Goal: Task Accomplishment & Management: Use online tool/utility

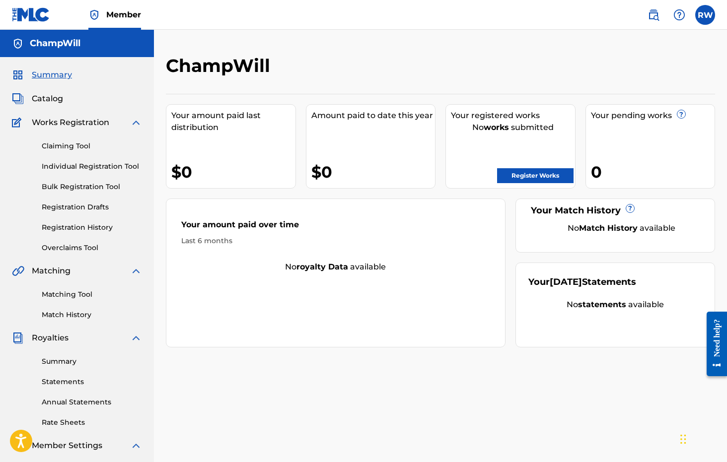
click at [60, 99] on span "Catalog" at bounding box center [47, 99] width 31 height 12
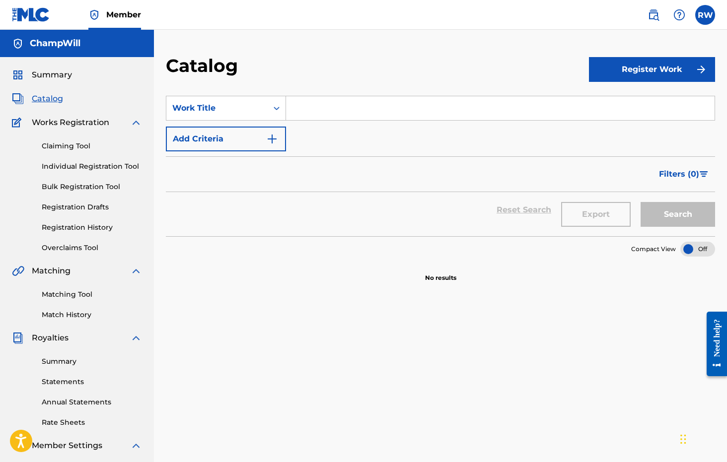
click at [612, 71] on button "Register Work" at bounding box center [652, 69] width 126 height 25
click at [542, 87] on section "SearchWithCriteria9c4e4790-3f2d-44f9-bf07-9fec7d26bdb5 Work Title Add Criteria …" at bounding box center [440, 160] width 549 height 152
click at [590, 66] on button "Register Work" at bounding box center [652, 69] width 126 height 25
click at [263, 110] on div "Work Title" at bounding box center [216, 108] width 101 height 19
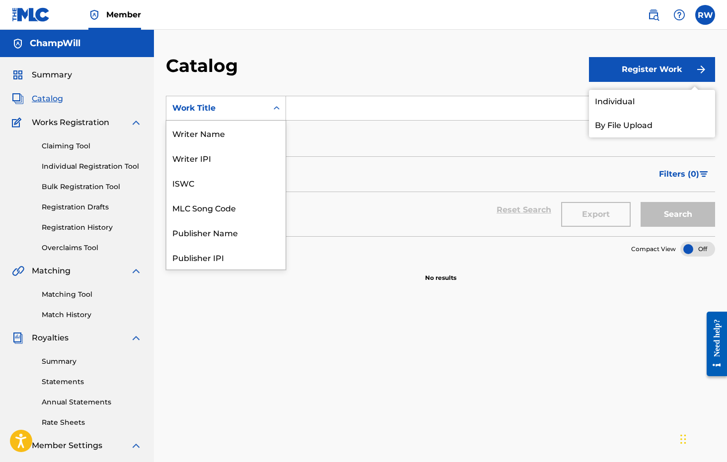
scroll to position [149, 0]
click at [264, 108] on div "Work Title" at bounding box center [216, 108] width 101 height 19
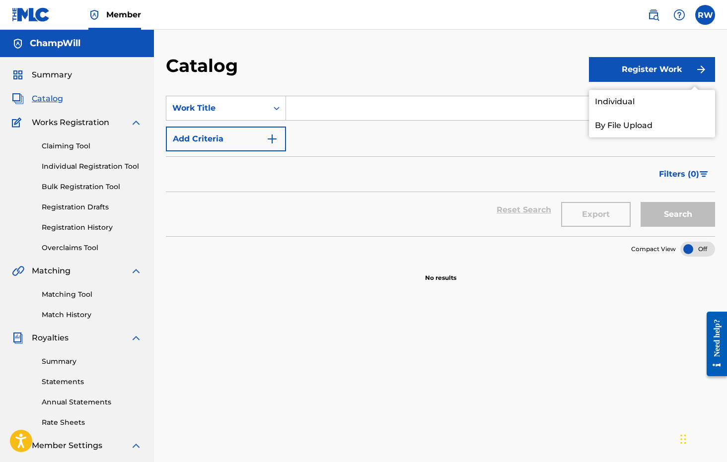
click at [263, 135] on button "Add Criteria" at bounding box center [226, 139] width 120 height 25
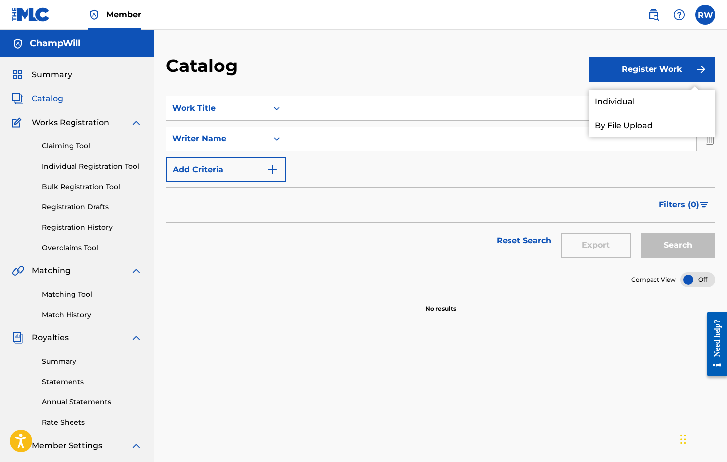
click at [687, 71] on button "Register Work" at bounding box center [652, 69] width 126 height 25
click at [692, 84] on div at bounding box center [692, 83] width 25 height 12
click at [685, 84] on div at bounding box center [692, 83] width 25 height 12
click at [708, 140] on img "Search Form" at bounding box center [709, 139] width 11 height 25
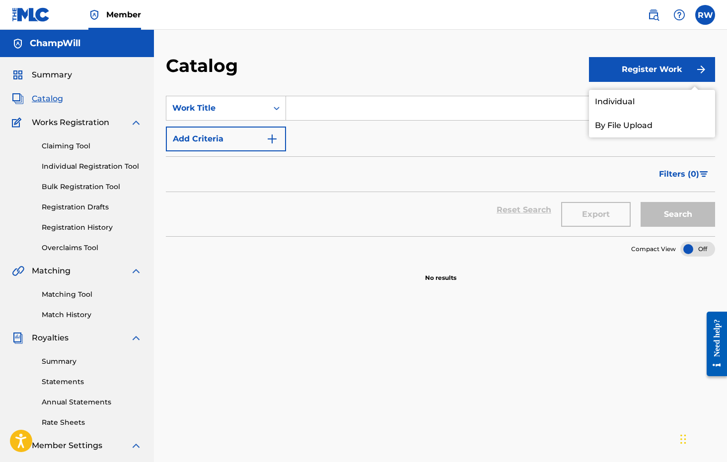
scroll to position [0, 0]
click at [96, 402] on link "Annual Statements" at bounding box center [92, 402] width 100 height 10
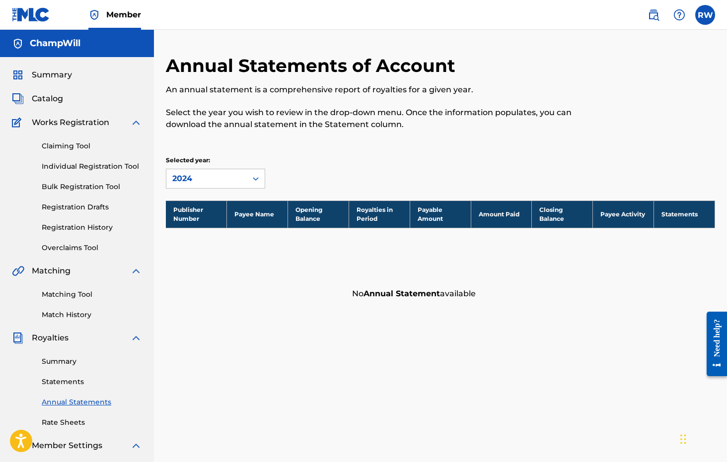
click at [67, 148] on link "Claiming Tool" at bounding box center [92, 146] width 100 height 10
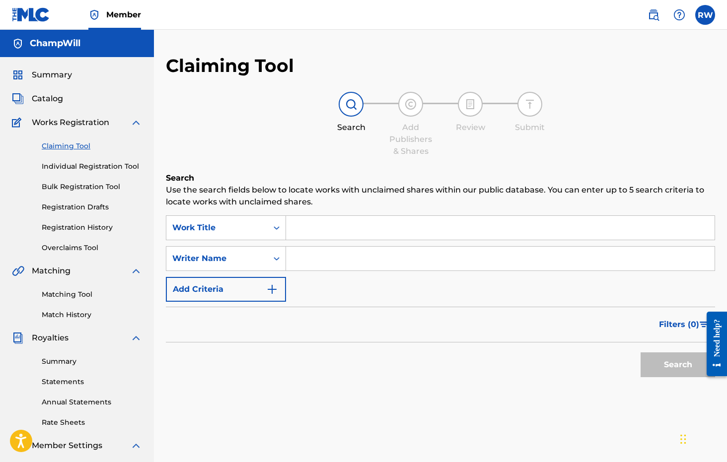
click at [74, 164] on link "Individual Registration Tool" at bounding box center [92, 166] width 100 height 10
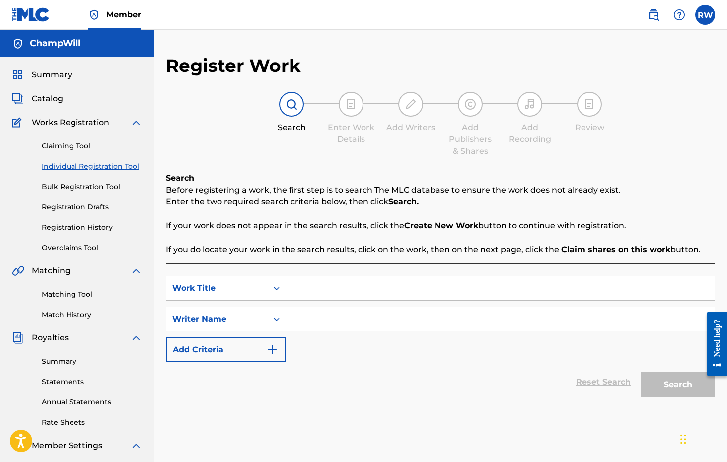
click at [72, 125] on span "Works Registration" at bounding box center [70, 123] width 77 height 12
click at [136, 124] on img at bounding box center [136, 123] width 12 height 12
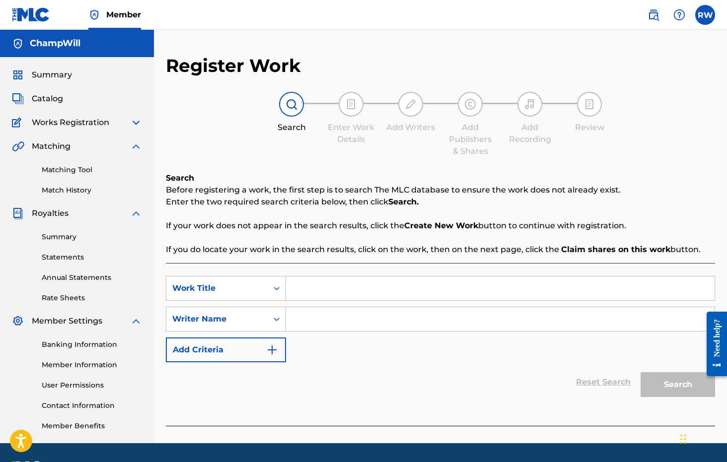
click at [60, 98] on span "Catalog" at bounding box center [47, 99] width 31 height 12
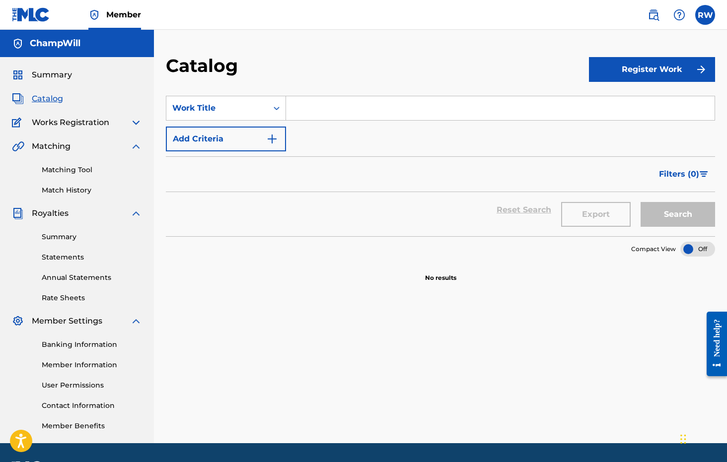
click at [64, 75] on span "Summary" at bounding box center [52, 75] width 40 height 12
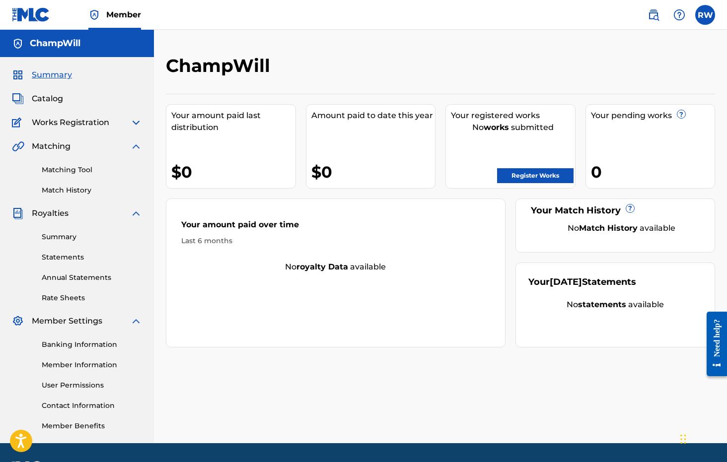
click at [116, 13] on span "Member" at bounding box center [123, 14] width 35 height 11
click at [59, 76] on span "Summary" at bounding box center [52, 75] width 40 height 12
click at [57, 97] on span "Catalog" at bounding box center [47, 99] width 31 height 12
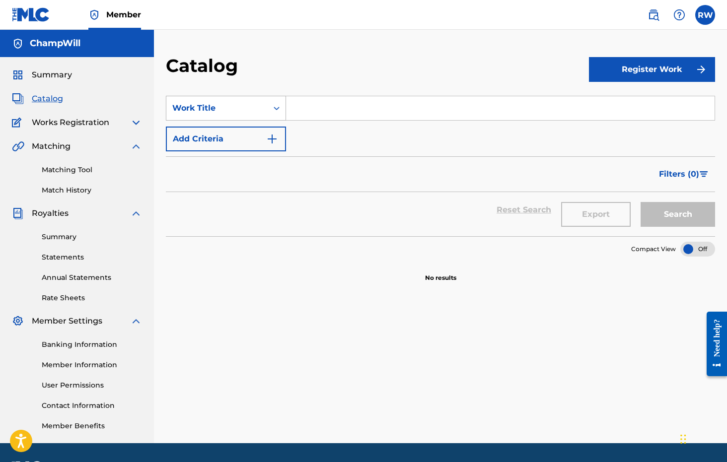
click at [262, 107] on div "Work Title" at bounding box center [216, 108] width 101 height 19
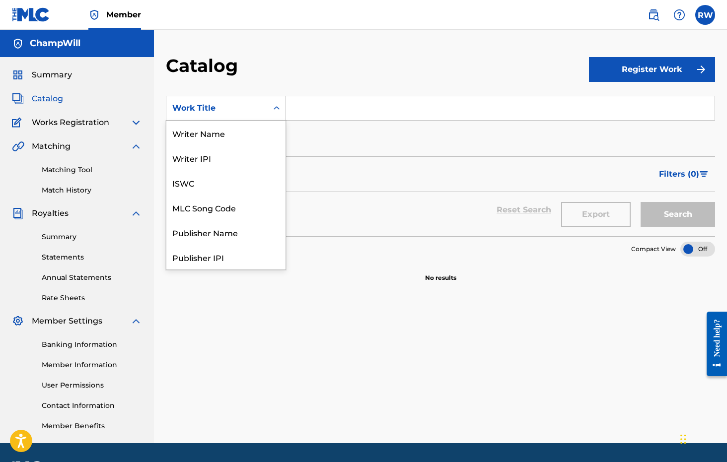
scroll to position [149, 0]
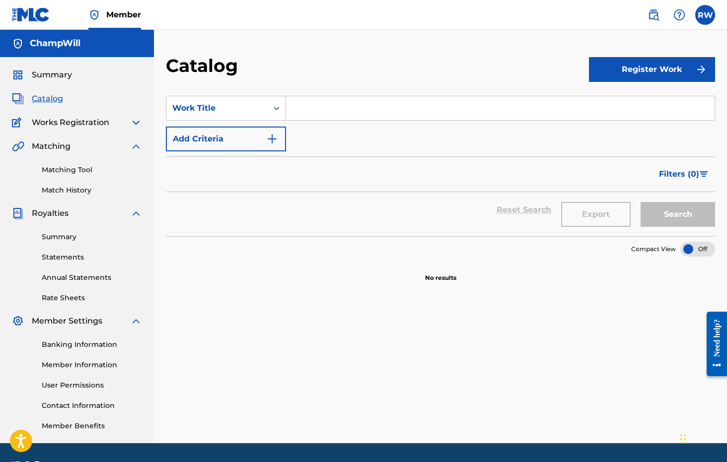
click at [262, 107] on div "Work Title" at bounding box center [216, 108] width 101 height 19
click at [272, 138] on img "Search Form" at bounding box center [272, 139] width 12 height 12
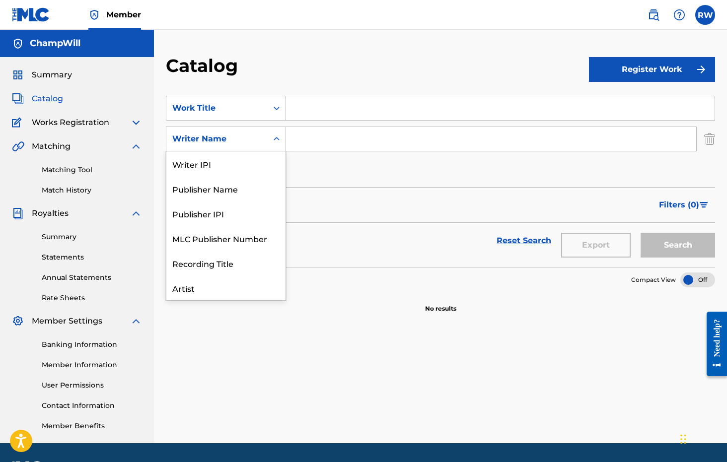
click at [274, 139] on icon "Search Form" at bounding box center [276, 138] width 6 height 3
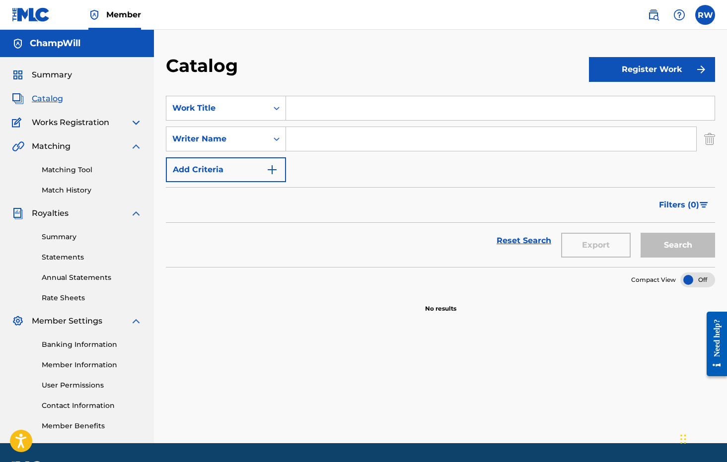
click at [274, 139] on icon "Search Form" at bounding box center [276, 138] width 6 height 3
click at [710, 142] on img "Search Form" at bounding box center [709, 139] width 11 height 25
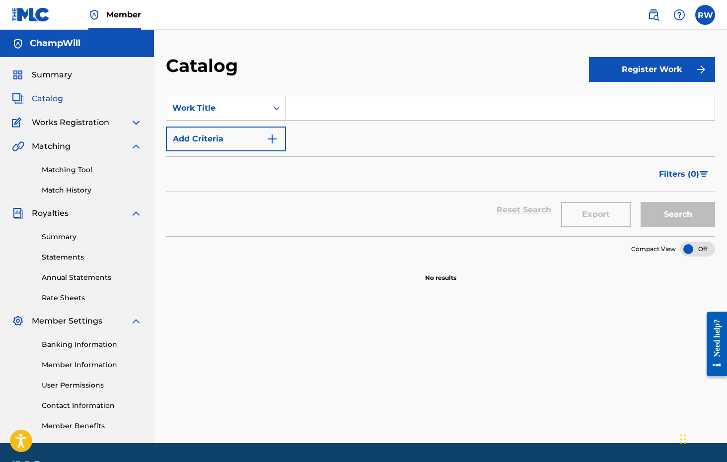
click at [676, 68] on button "Register Work" at bounding box center [652, 69] width 126 height 25
click at [642, 105] on link "Individual" at bounding box center [652, 102] width 126 height 24
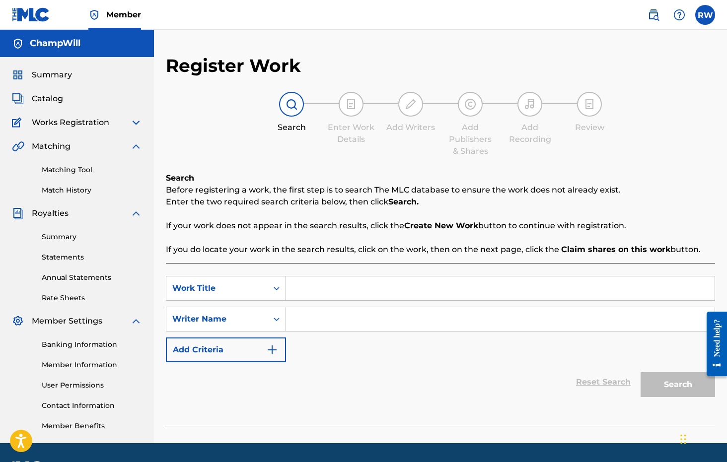
click at [88, 167] on link "Matching Tool" at bounding box center [92, 170] width 100 height 10
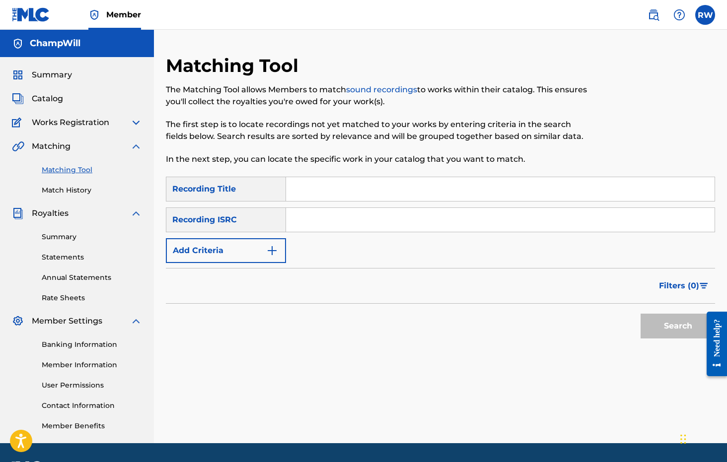
click at [93, 190] on link "Match History" at bounding box center [92, 190] width 100 height 10
